Goal: Transaction & Acquisition: Obtain resource

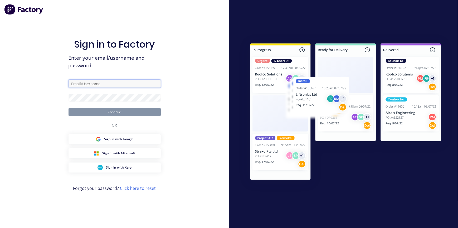
type input "[PERSON_NAME][EMAIL_ADDRESS][DOMAIN_NAME]"
click at [107, 113] on button "Continue" at bounding box center [114, 112] width 92 height 8
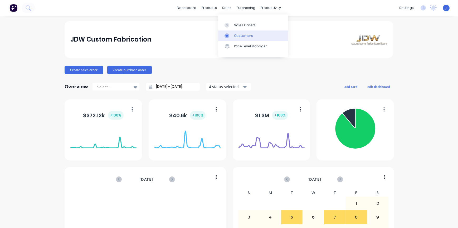
click at [248, 38] on div "Customers" at bounding box center [243, 35] width 19 height 5
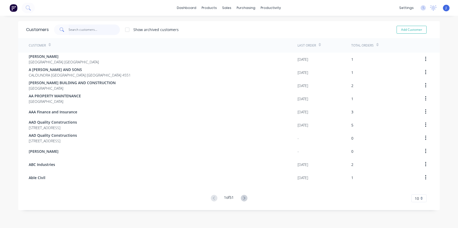
click at [79, 28] on input "text" at bounding box center [94, 29] width 51 height 11
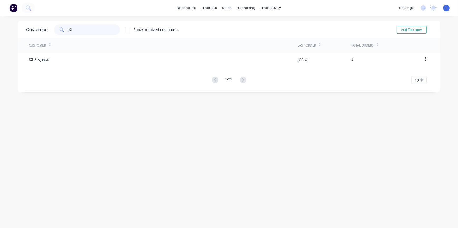
type input "c2"
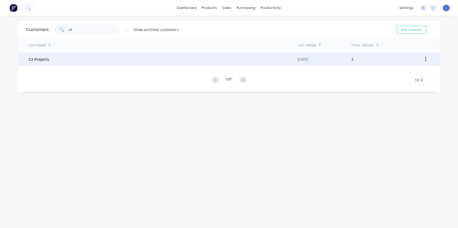
click at [84, 62] on div "C2 Projects" at bounding box center [163, 59] width 269 height 13
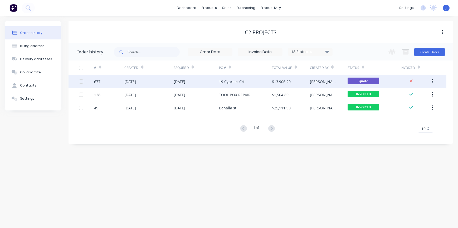
click at [236, 81] on div "19 Cypress Crt" at bounding box center [232, 82] width 26 height 6
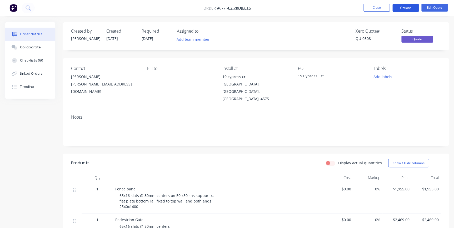
click at [407, 8] on button "Options" at bounding box center [406, 8] width 26 height 8
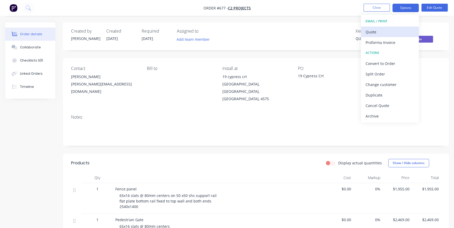
click at [392, 34] on div "Quote" at bounding box center [390, 32] width 48 height 8
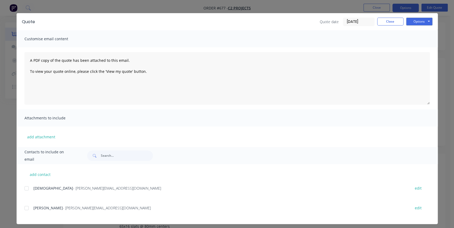
scroll to position [11, 0]
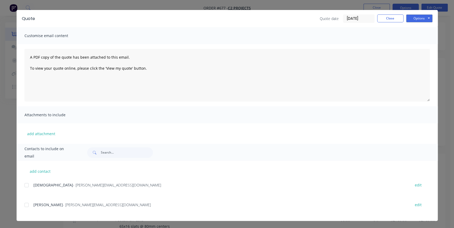
click at [24, 205] on div at bounding box center [26, 205] width 11 height 11
click at [410, 17] on button "Options" at bounding box center [419, 18] width 26 height 8
click at [414, 46] on button "Email" at bounding box center [423, 45] width 34 height 9
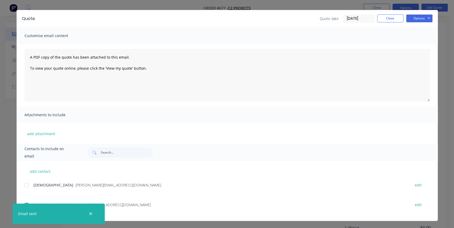
scroll to position [144, 0]
click at [381, 20] on button "Close" at bounding box center [390, 18] width 26 height 8
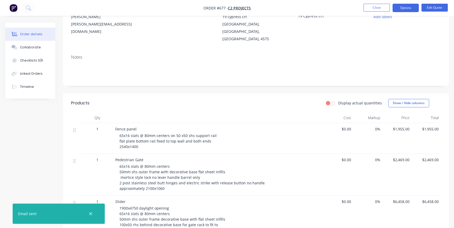
scroll to position [49, 0]
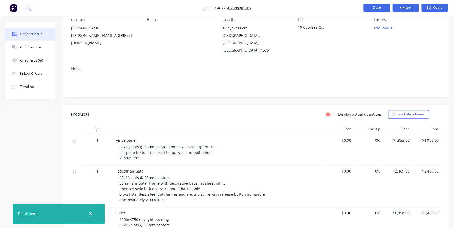
click at [376, 10] on button "Close" at bounding box center [377, 8] width 26 height 8
